Goal: Task Accomplishment & Management: Use online tool/utility

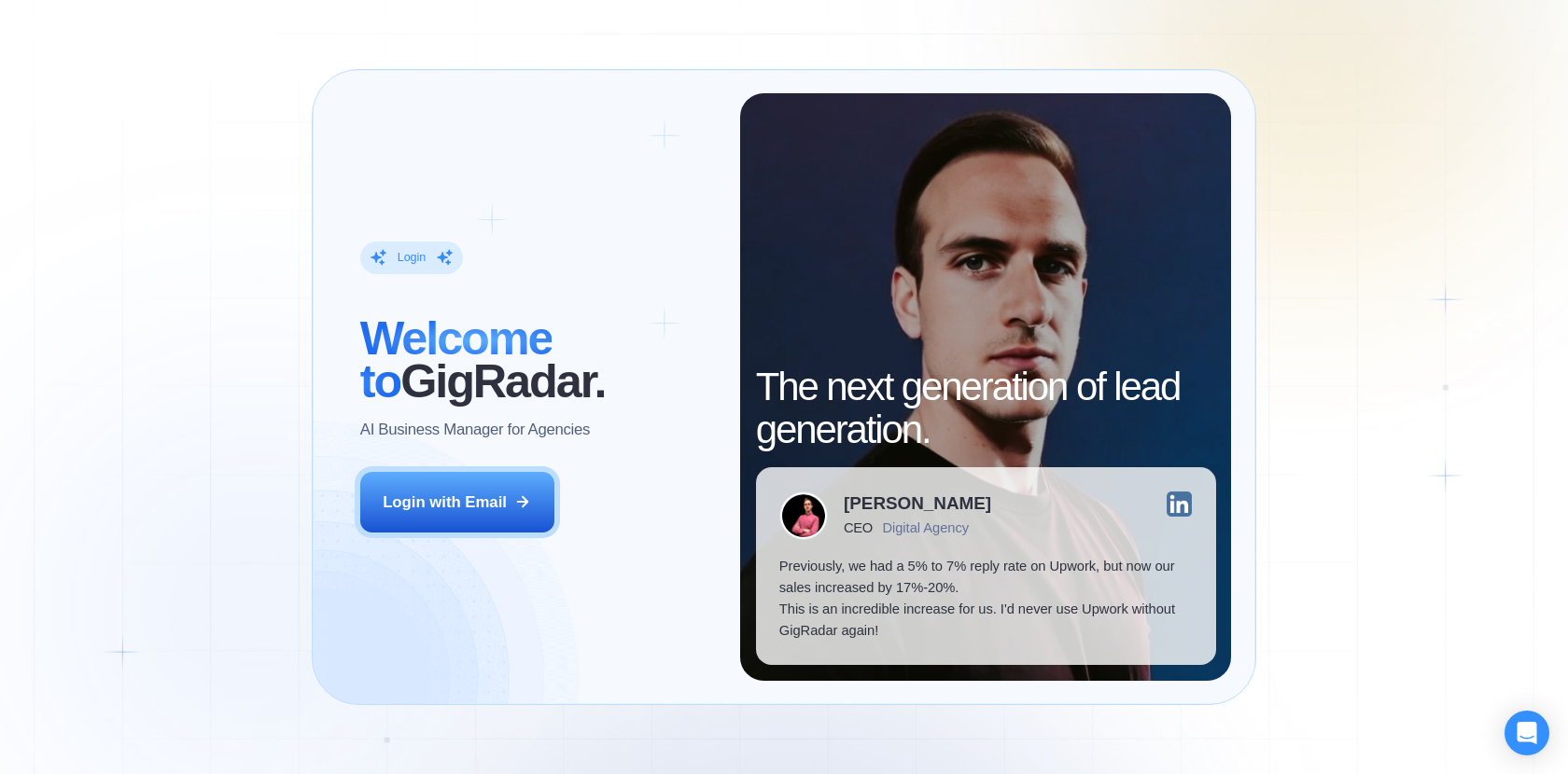
click at [477, 540] on div "Login ‍ Welcome to GigRadar. AI Business Manager for Agencies Login with Email" at bounding box center [538, 387] width 404 height 588
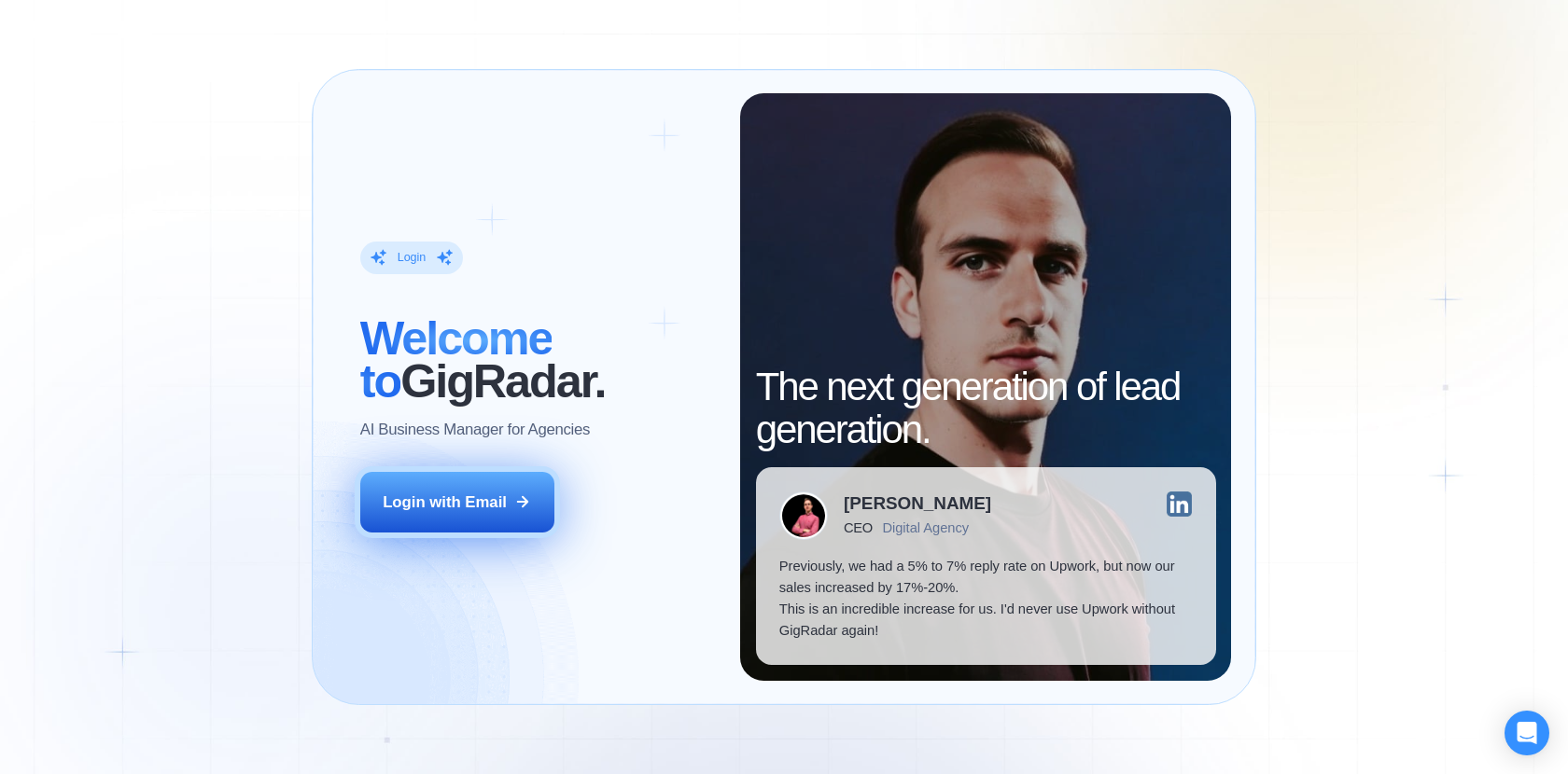
click at [475, 488] on button "Login with Email" at bounding box center [457, 502] width 195 height 61
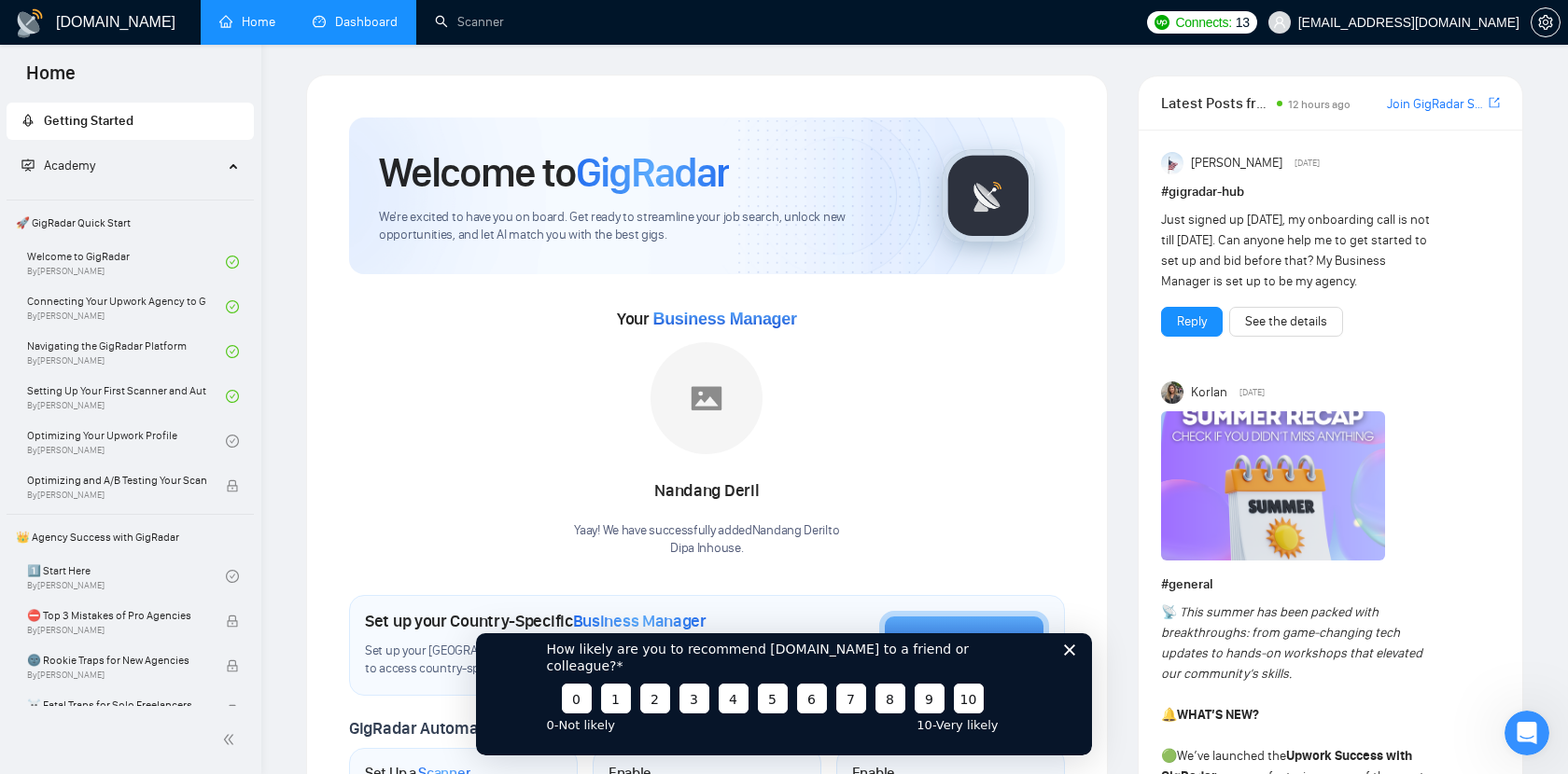
click at [372, 28] on link "Dashboard" at bounding box center [355, 21] width 85 height 15
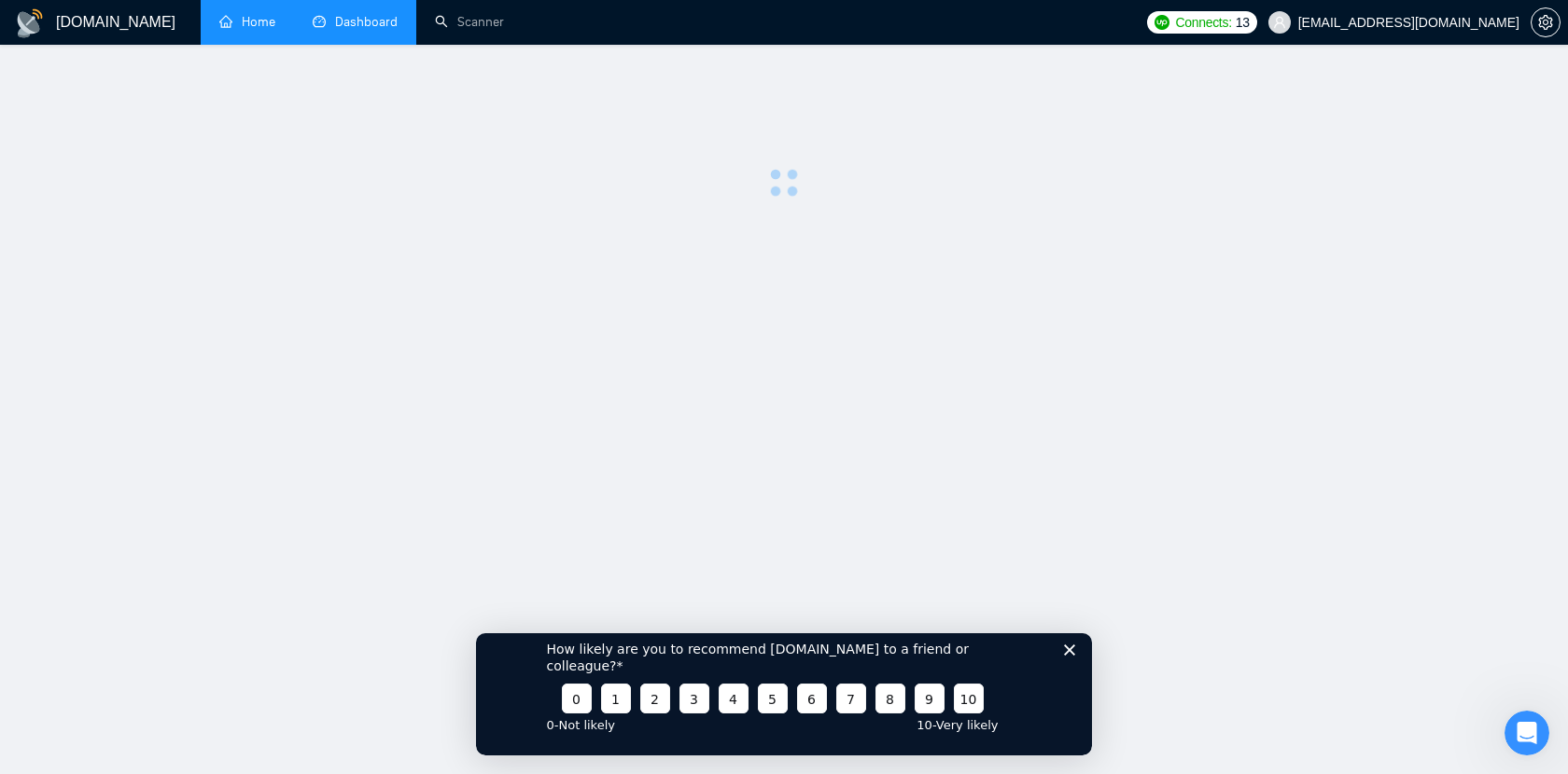
click at [220, 25] on link "Home" at bounding box center [248, 21] width 56 height 15
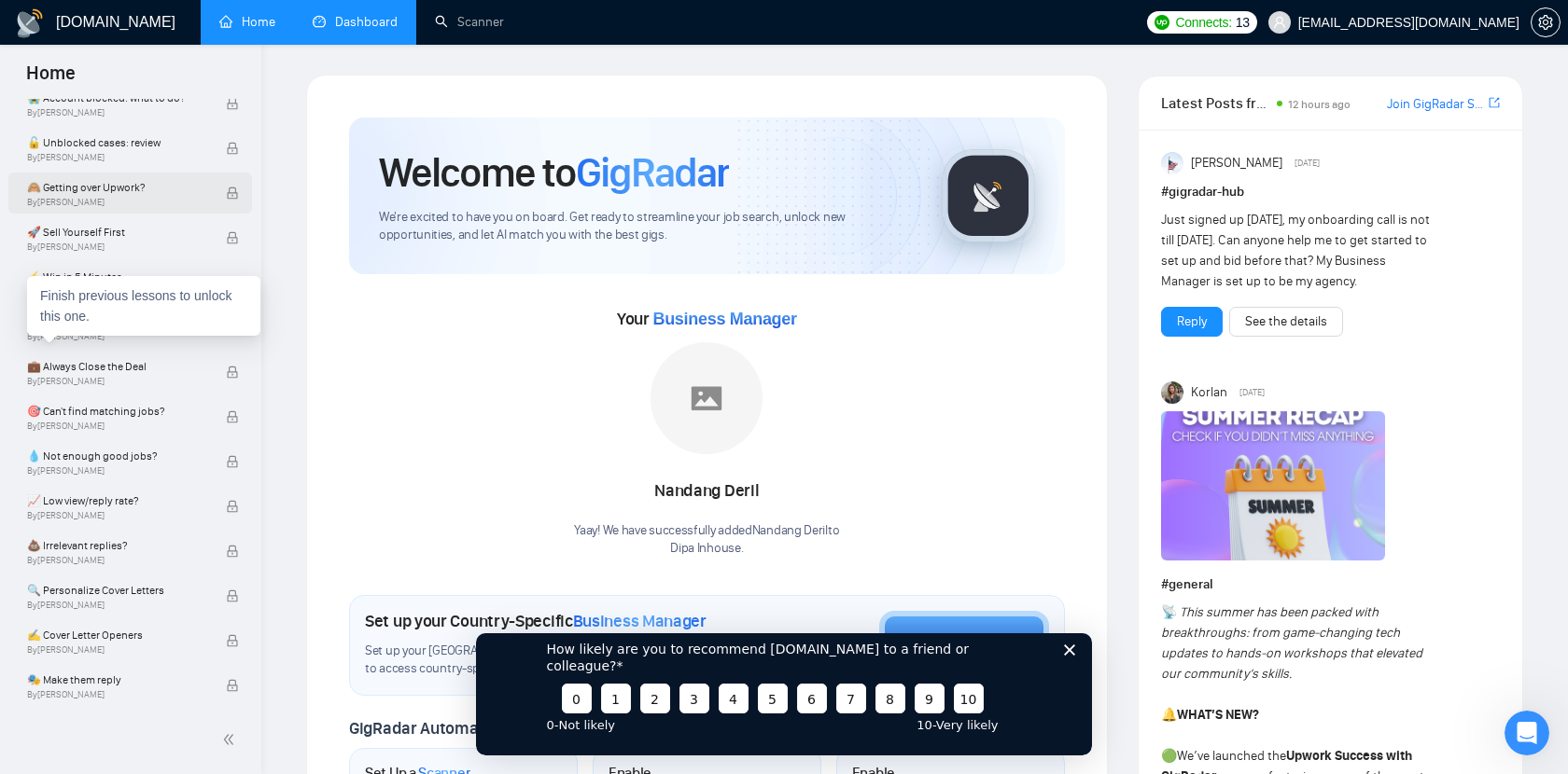
scroll to position [790, 0]
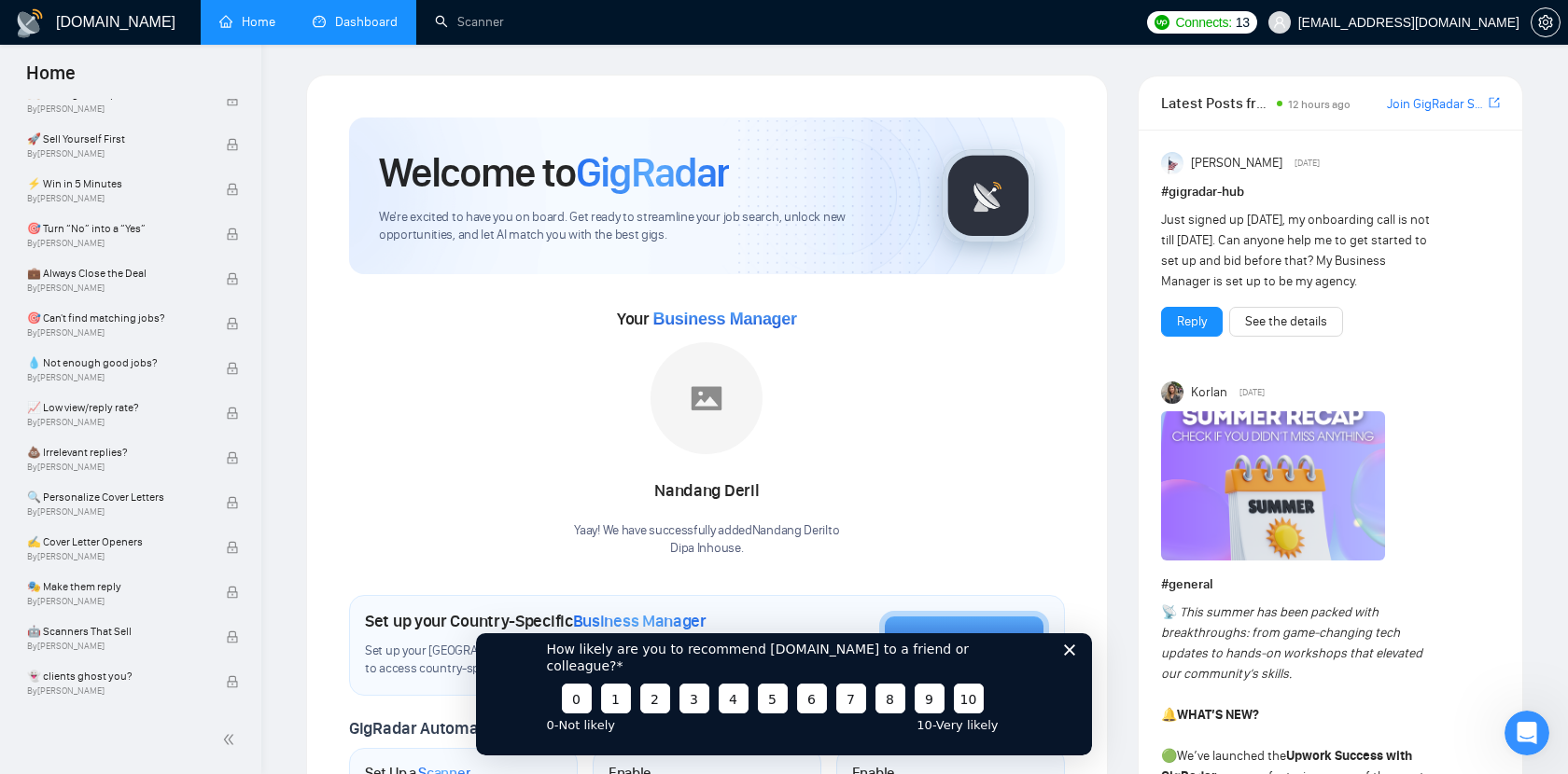
click at [382, 30] on link "Dashboard" at bounding box center [355, 21] width 85 height 15
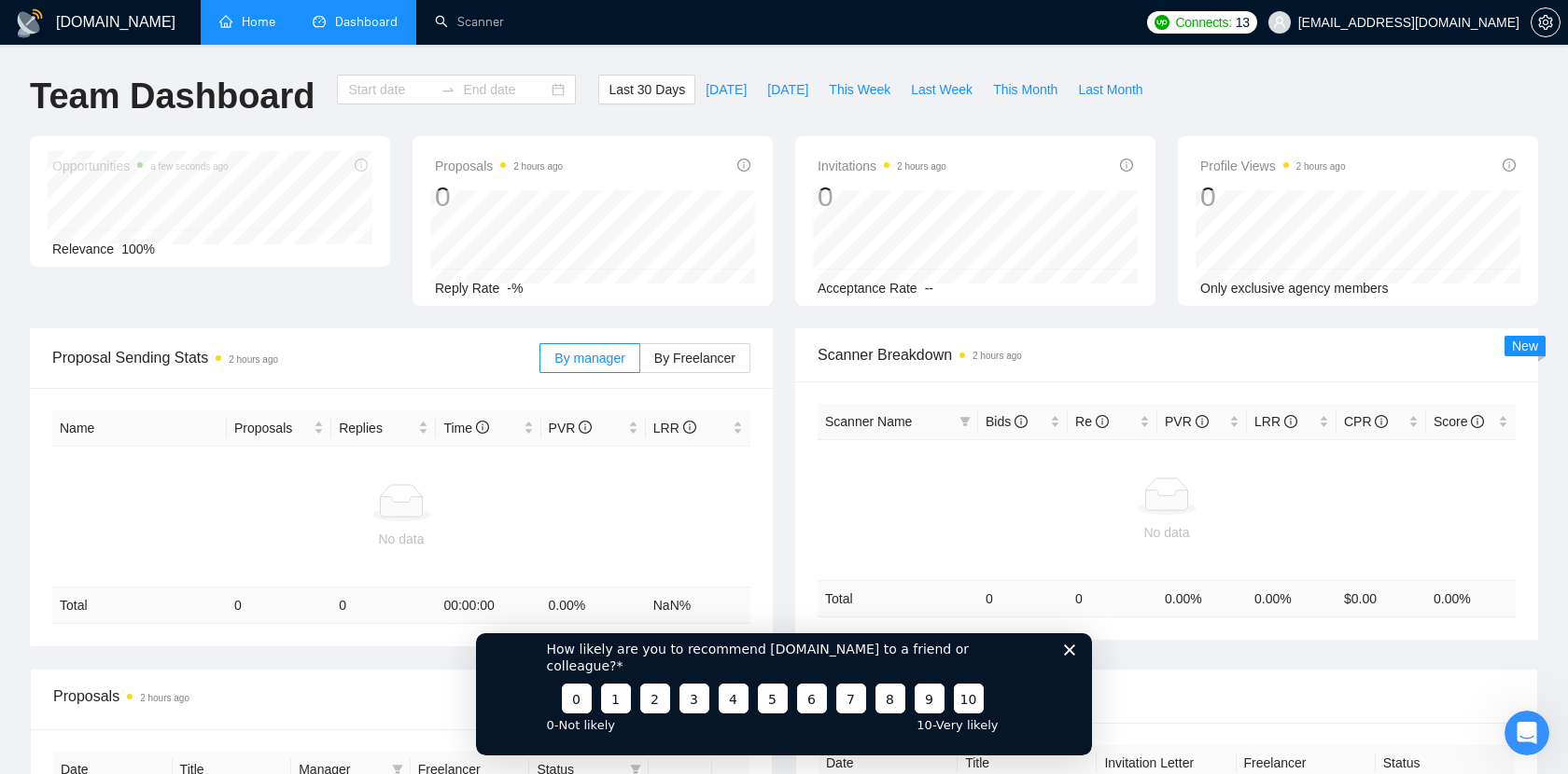
type input "[DATE]"
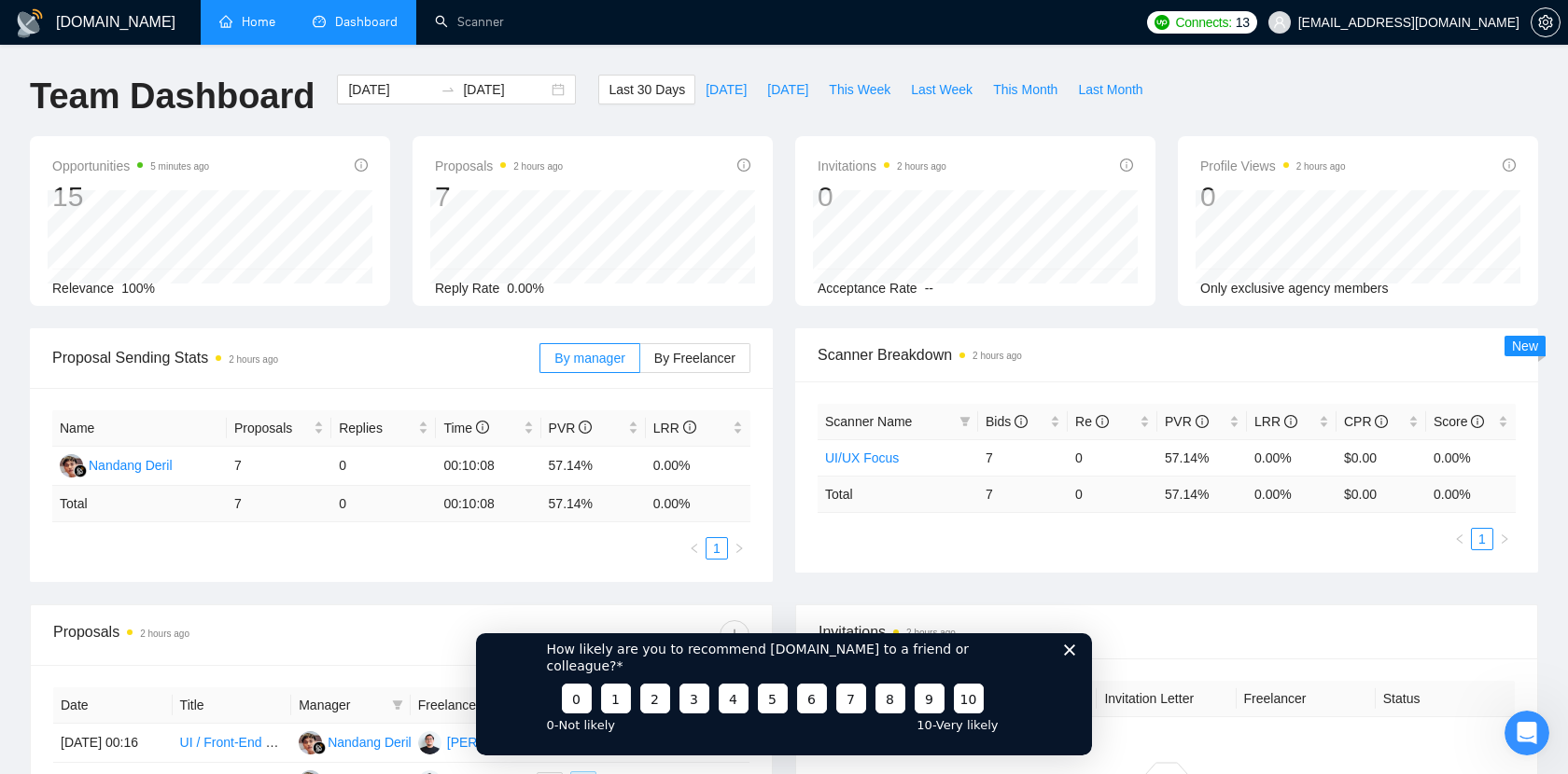
click at [1333, 66] on div "[DOMAIN_NAME] Home Dashboard Scanner Connects: 13 [EMAIL_ADDRESS][DOMAIN_NAME] …" at bounding box center [784, 612] width 1568 height 1225
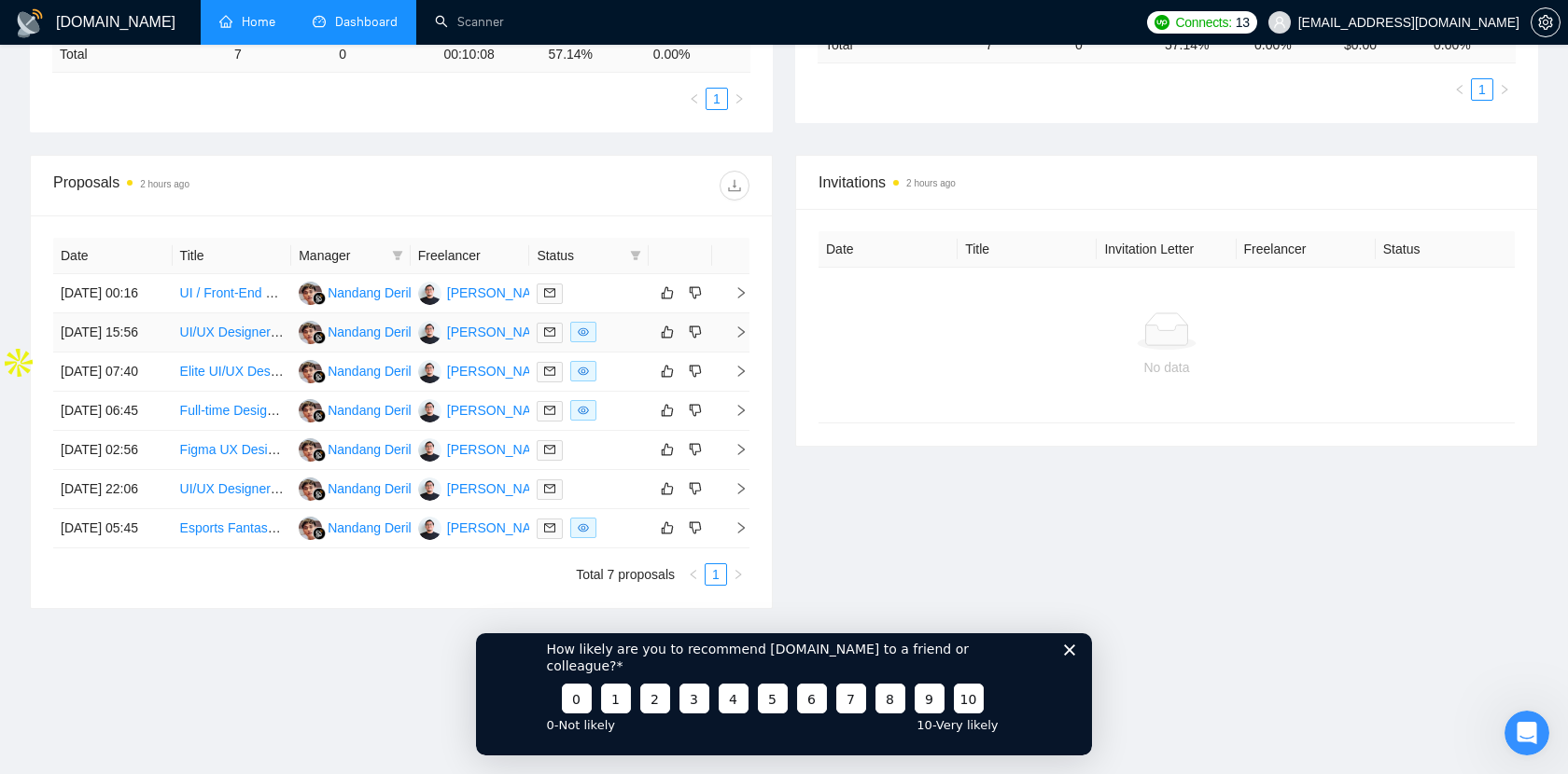
scroll to position [458, 0]
click at [982, 585] on div "Invitations 2 hours ago Date Title Invitation Letter Freelancer Status No data" at bounding box center [1166, 381] width 766 height 455
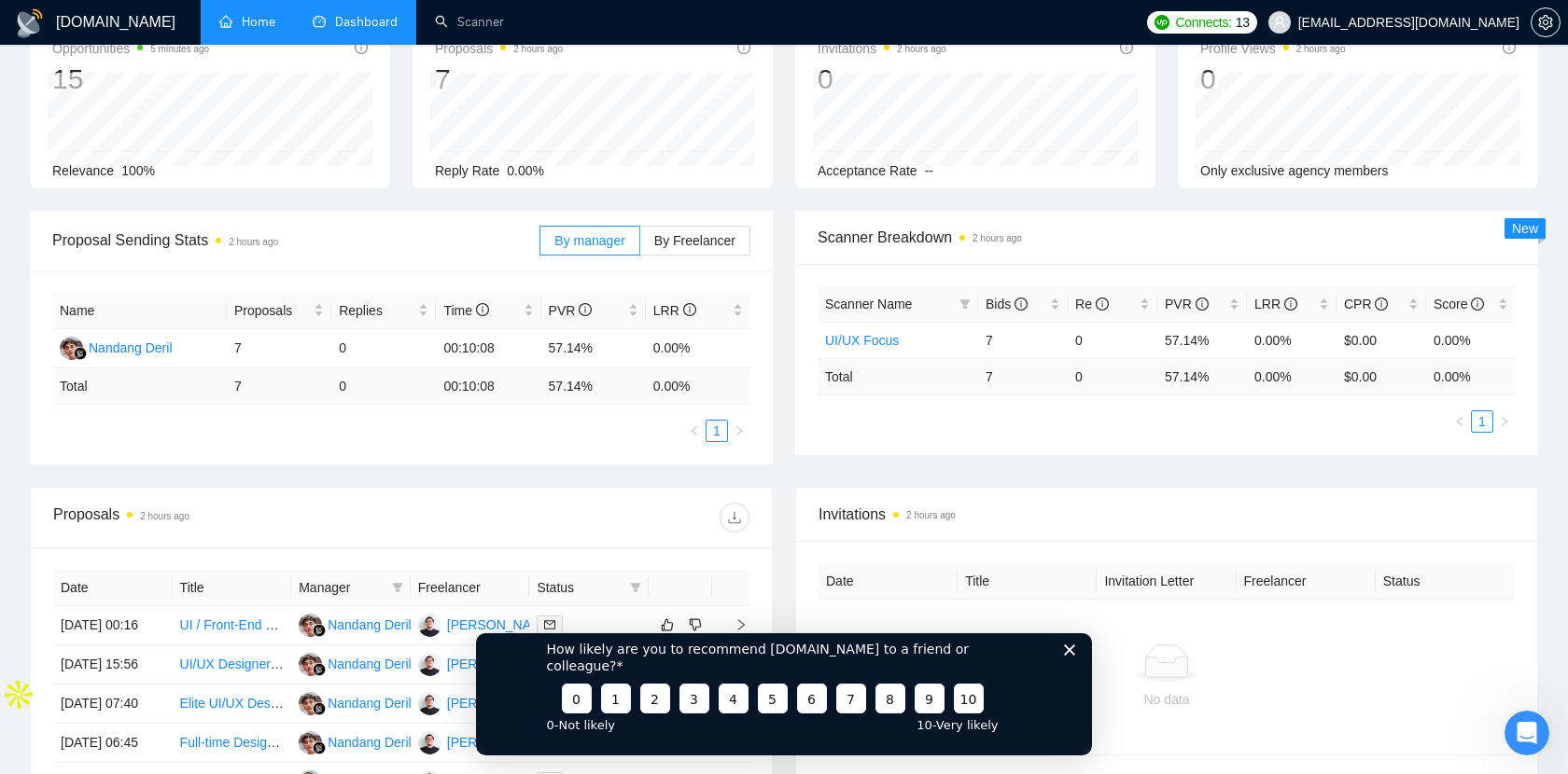
scroll to position [95, 0]
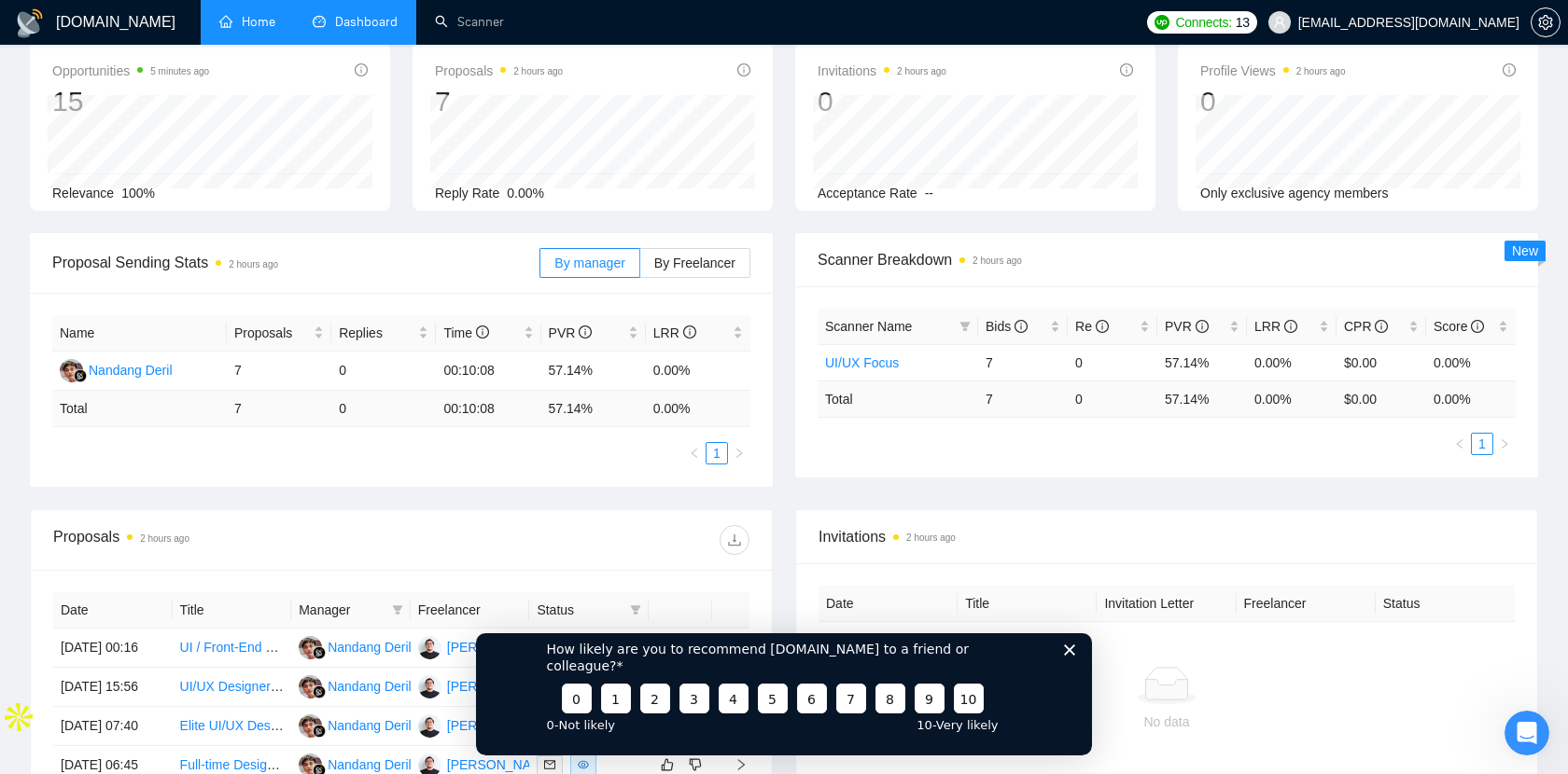
click at [775, 429] on div "Proposal Sending Stats 2 hours ago By manager By Freelancer Name Proposals Repl…" at bounding box center [401, 360] width 766 height 253
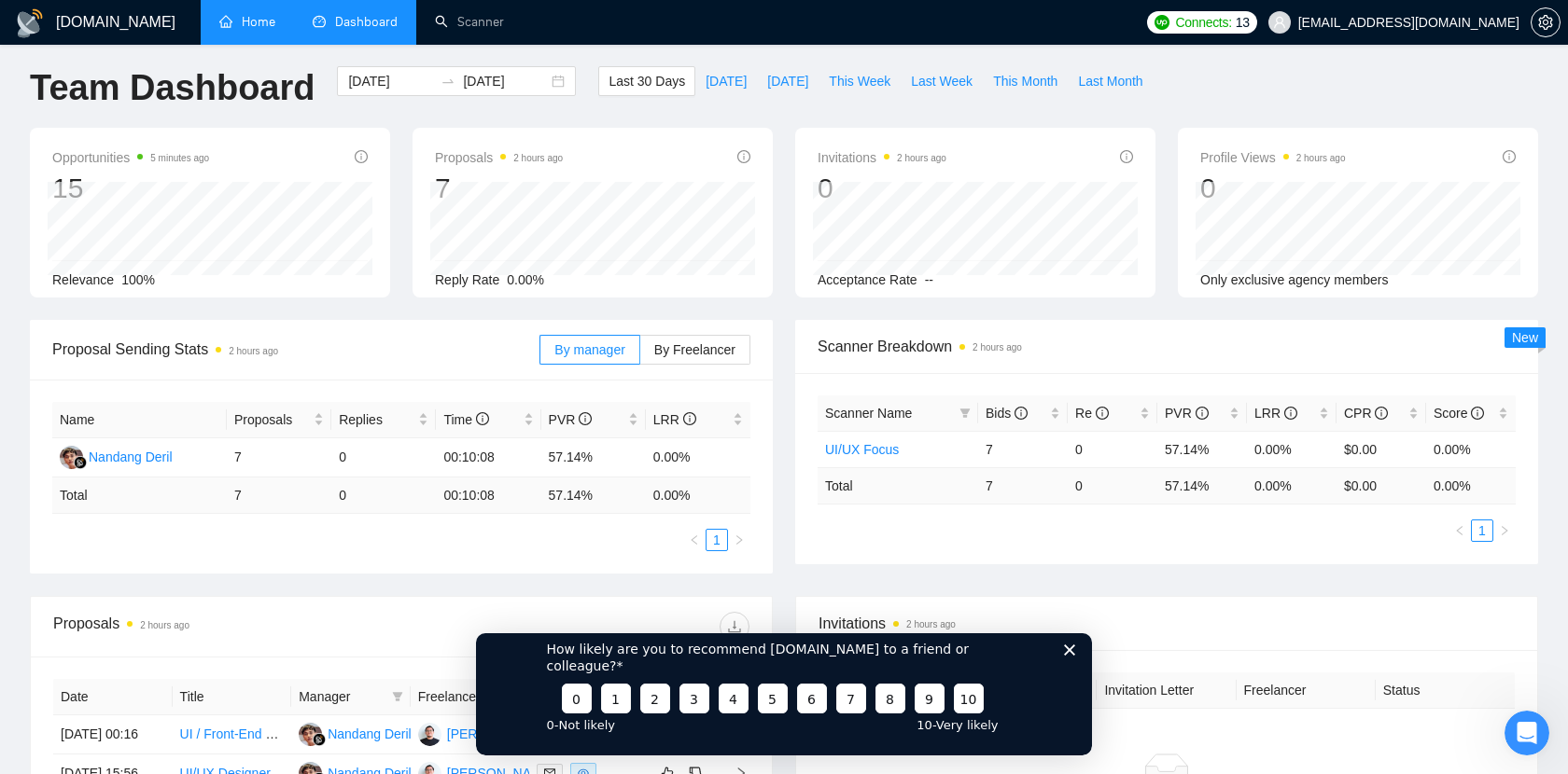
scroll to position [0, 0]
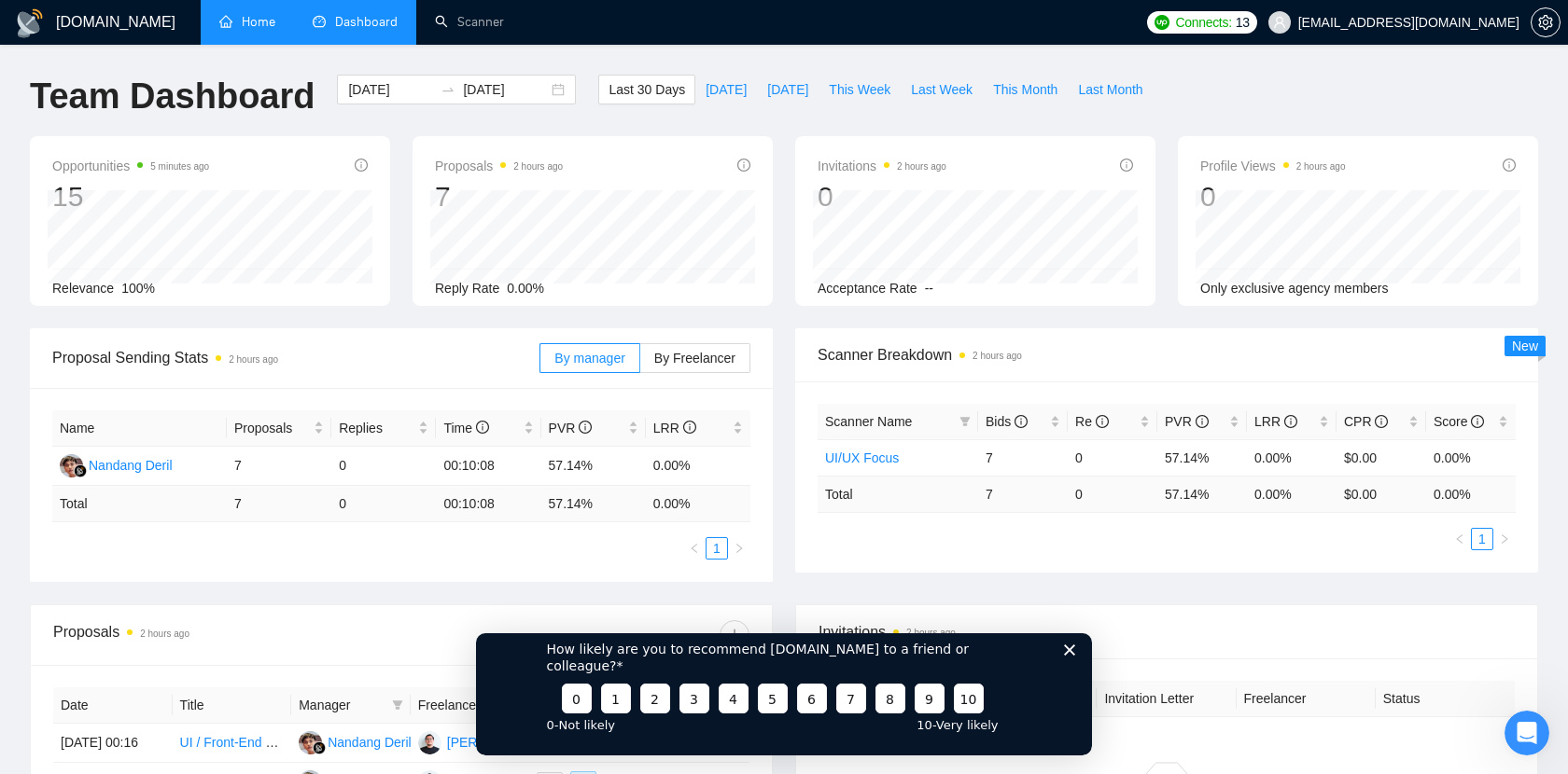
click at [316, 321] on div "Opportunities 5 minutes ago 15 Relevance 100% Proposals 2 hours ago 7 Reply Rat…" at bounding box center [784, 232] width 1531 height 193
click at [788, 322] on div "Opportunities 5 minutes ago 15 Relevance 100% Proposals 2 hours ago 7 Reply Rat…" at bounding box center [784, 232] width 1531 height 193
click at [1070, 672] on div "How likely are you to recommend [DOMAIN_NAME] to a friend or colleague? 0 1 2 3…" at bounding box center [784, 685] width 616 height 139
click at [1076, 669] on div "How likely are you to recommend [DOMAIN_NAME] to a friend or colleague? 0 1 2 3…" at bounding box center [784, 685] width 616 height 139
click at [1070, 655] on icon "Close survey" at bounding box center [1070, 649] width 12 height 12
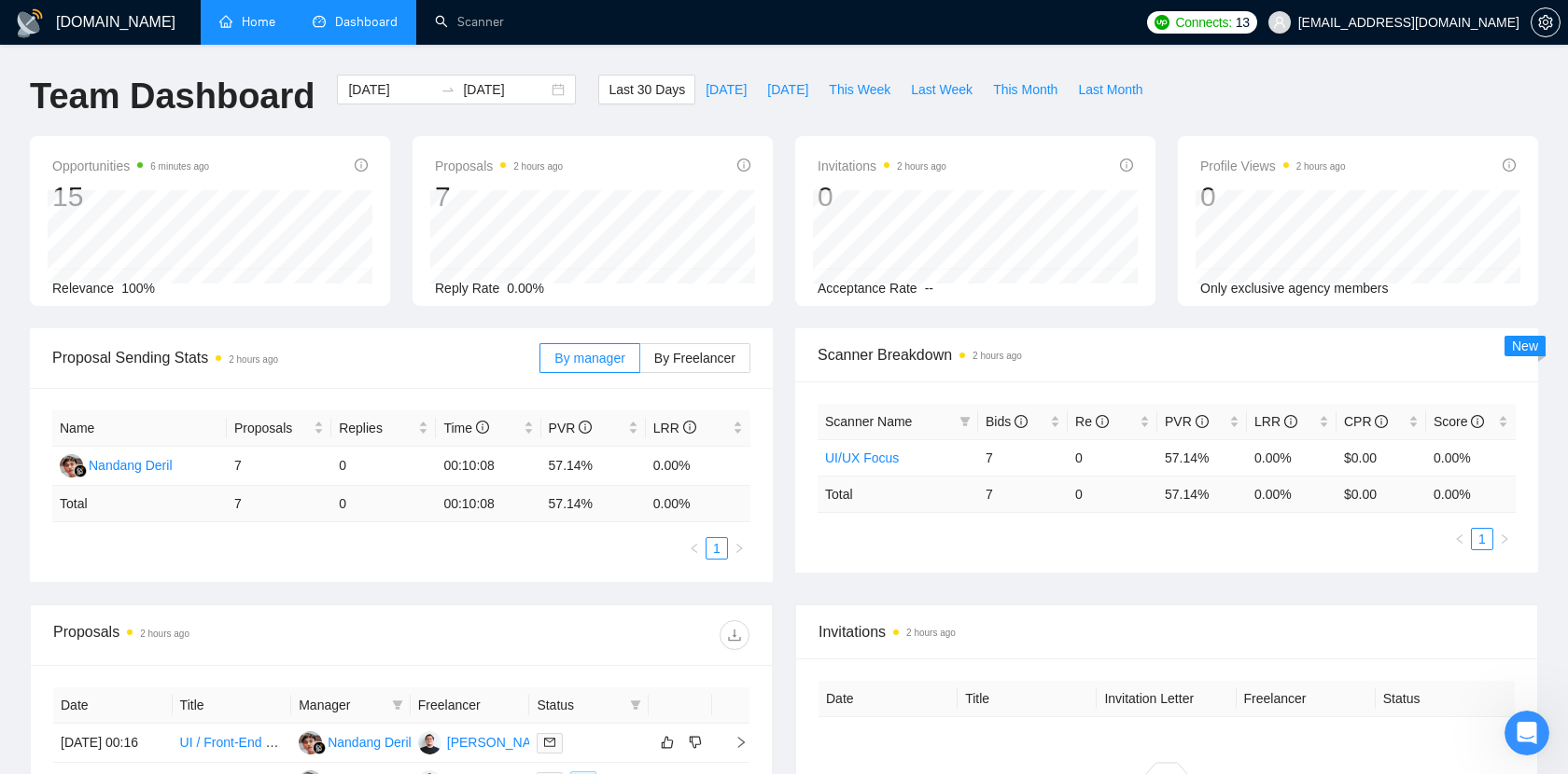
click at [1079, 568] on div "Scanner Name Bids Re PVR LRR CPR Score UI/UX Focus 7 0 57.14% 0.00% $0.00 0.00%…" at bounding box center [1167, 477] width 743 height 192
click at [798, 74] on div "[DOMAIN_NAME] Home Dashboard Scanner Connects: 13 [EMAIL_ADDRESS][DOMAIN_NAME] …" at bounding box center [784, 612] width 1568 height 1225
click at [464, 21] on link "Scanner" at bounding box center [468, 21] width 69 height 15
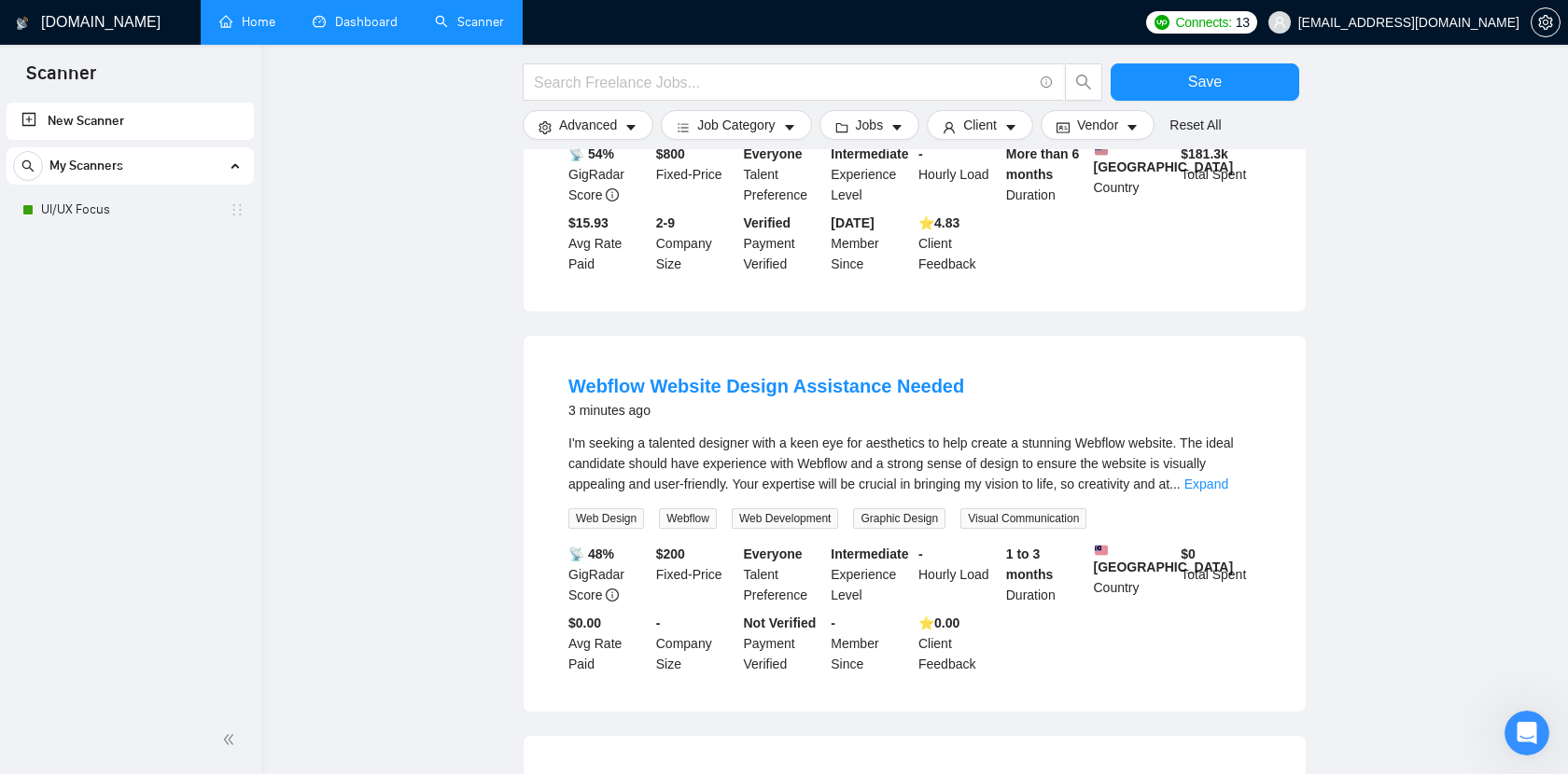
scroll to position [853, 0]
